Goal: Task Accomplishment & Management: Manage account settings

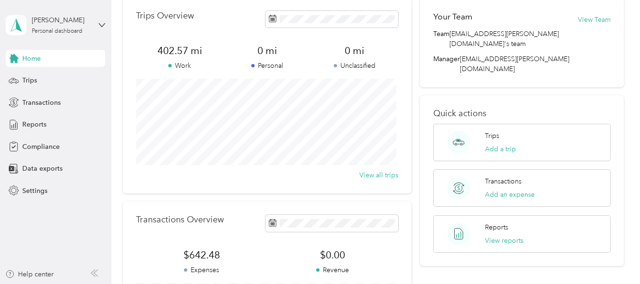
scroll to position [46, 0]
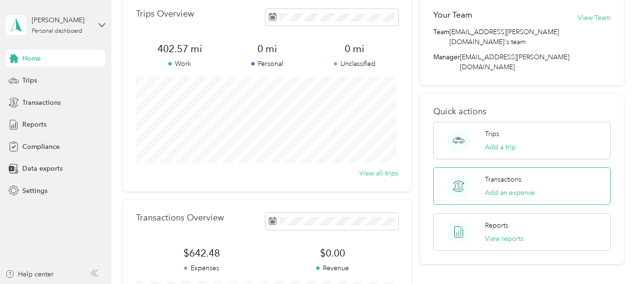
click at [503, 174] on p "Transactions" at bounding box center [503, 179] width 36 height 10
